Goal: Information Seeking & Learning: Check status

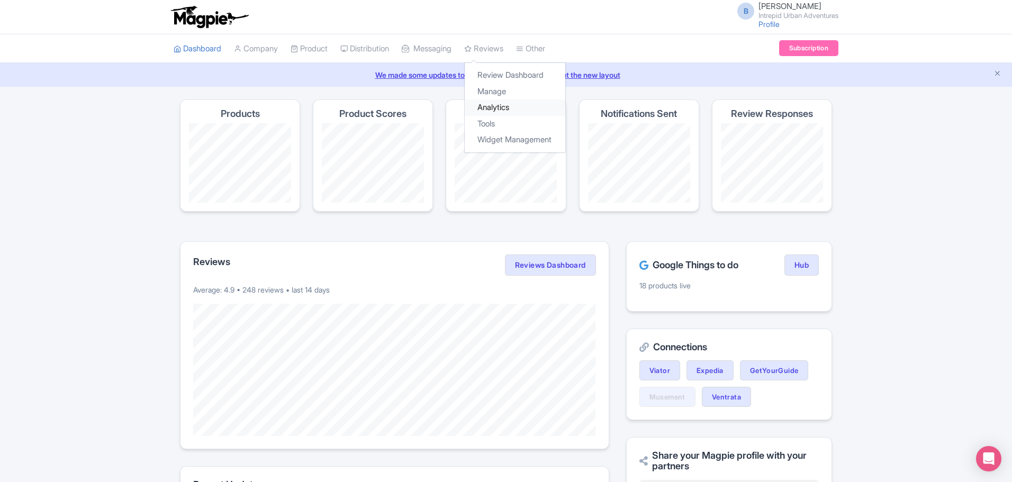
click at [505, 110] on link "Analytics" at bounding box center [515, 107] width 101 height 16
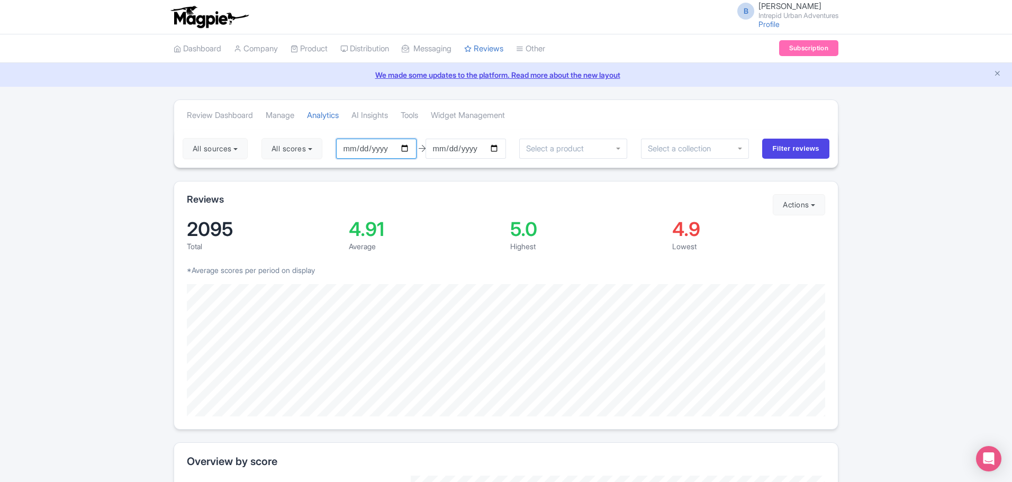
click at [407, 149] on input "[DATE]" at bounding box center [376, 149] width 80 height 20
type input "[DATE]"
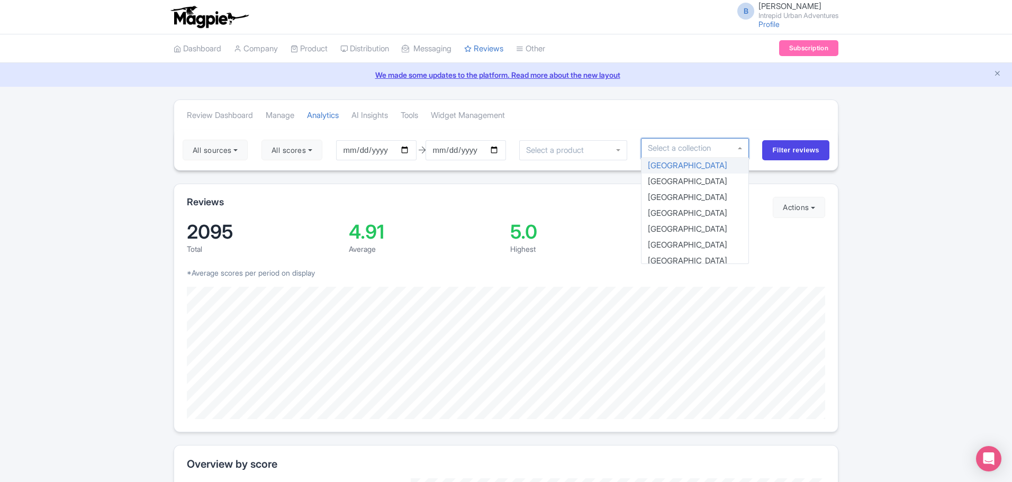
click at [742, 150] on div at bounding box center [695, 148] width 108 height 20
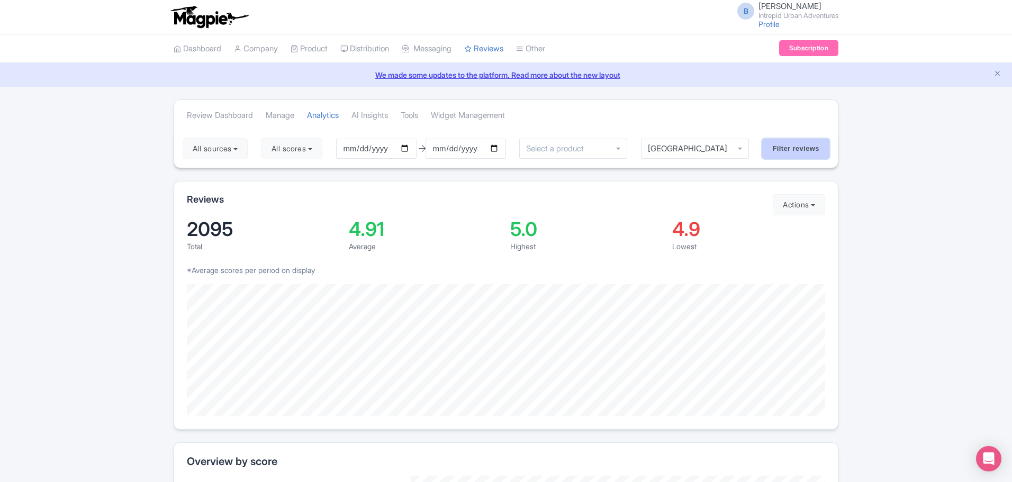
click at [801, 150] on input "Filter reviews" at bounding box center [795, 149] width 67 height 20
